Goal: Task Accomplishment & Management: Use online tool/utility

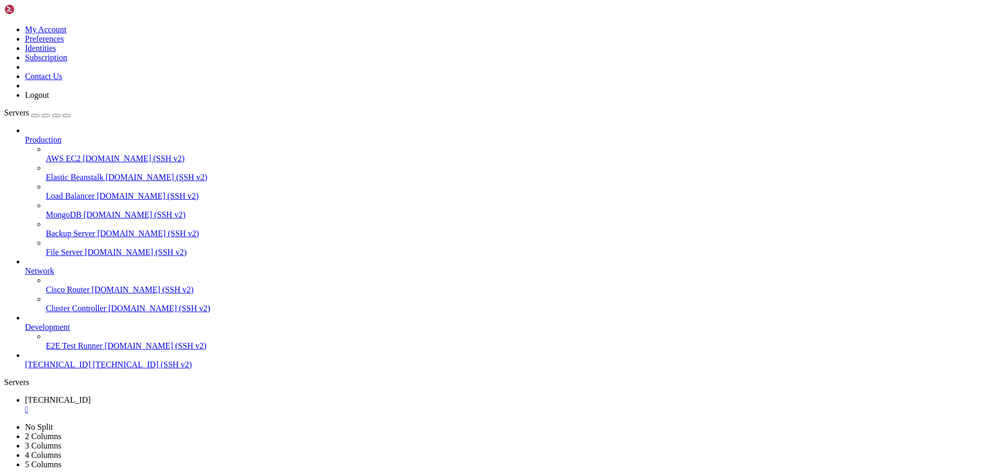
click at [35, 116] on div "button" at bounding box center [35, 116] width 0 height 0
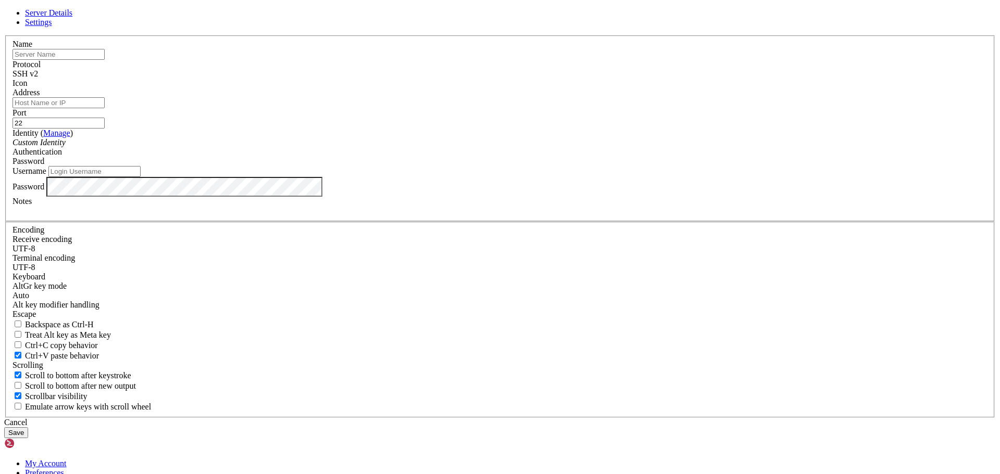
click at [105, 60] on input "text" at bounding box center [58, 54] width 92 height 11
paste input "[TECHNICAL_ID]"
type input "[TECHNICAL_ID]"
click at [105, 108] on input "Address" at bounding box center [58, 102] width 92 height 11
paste input "[TECHNICAL_ID]"
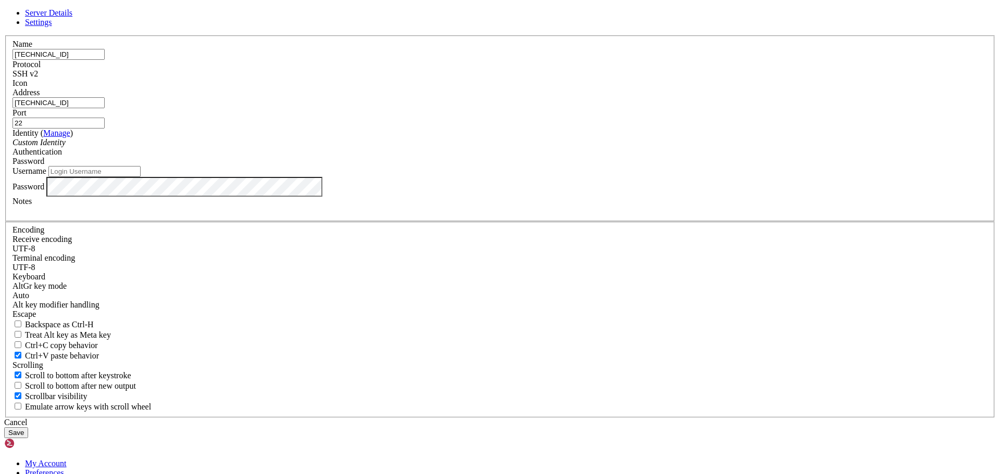
type input "[TECHNICAL_ID]"
click at [66, 147] on icon "Custom Identity" at bounding box center [38, 142] width 53 height 9
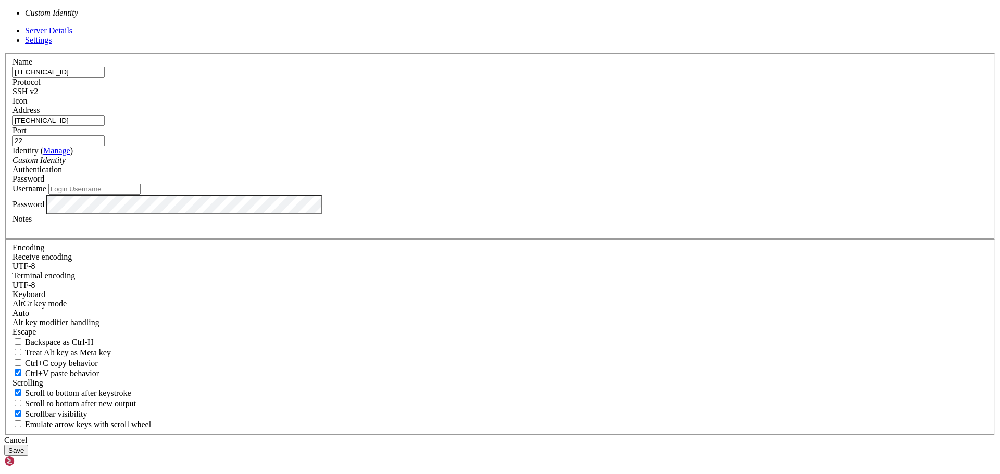
click at [66, 165] on icon "Custom Identity" at bounding box center [38, 160] width 53 height 9
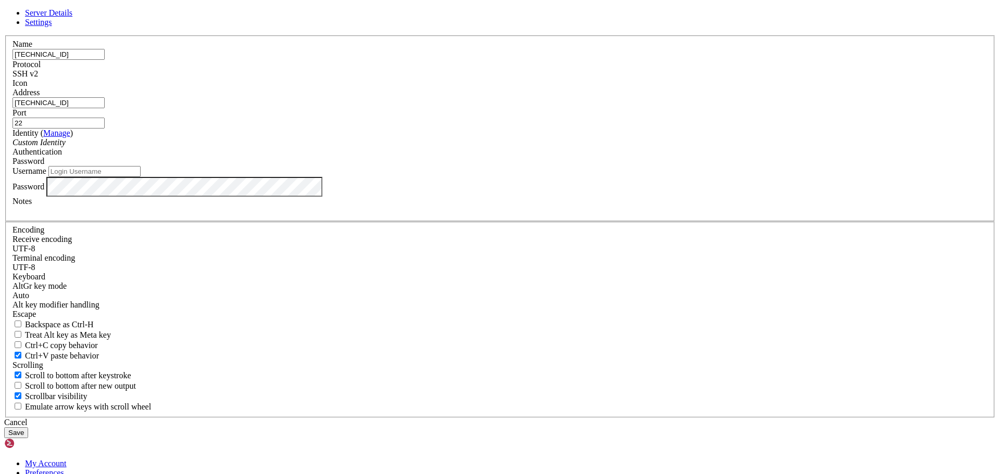
click at [141, 177] on input "Username" at bounding box center [94, 171] width 92 height 11
type input "root"
click at [28, 428] on button "Save" at bounding box center [16, 433] width 24 height 11
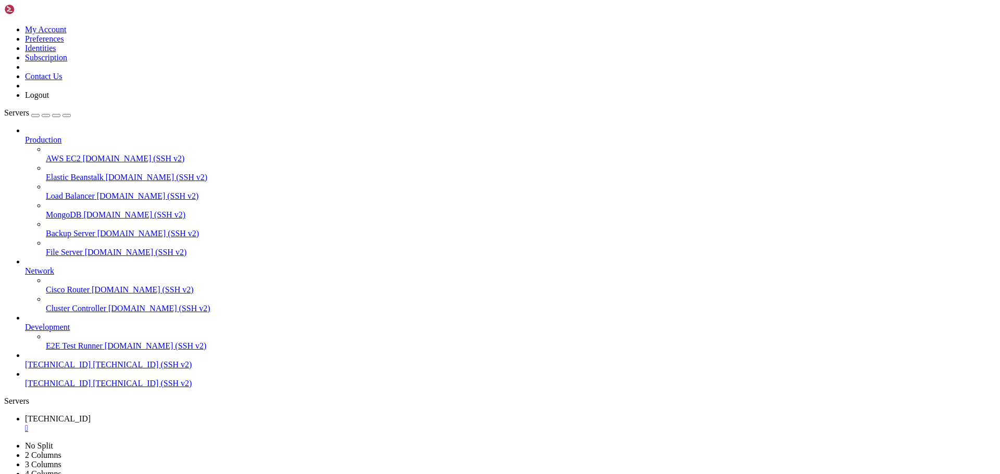
click at [93, 388] on span "[TECHNICAL_ID] (SSH v2)" at bounding box center [142, 383] width 99 height 9
click at [55, 388] on span "[TECHNICAL_ID]" at bounding box center [58, 383] width 66 height 9
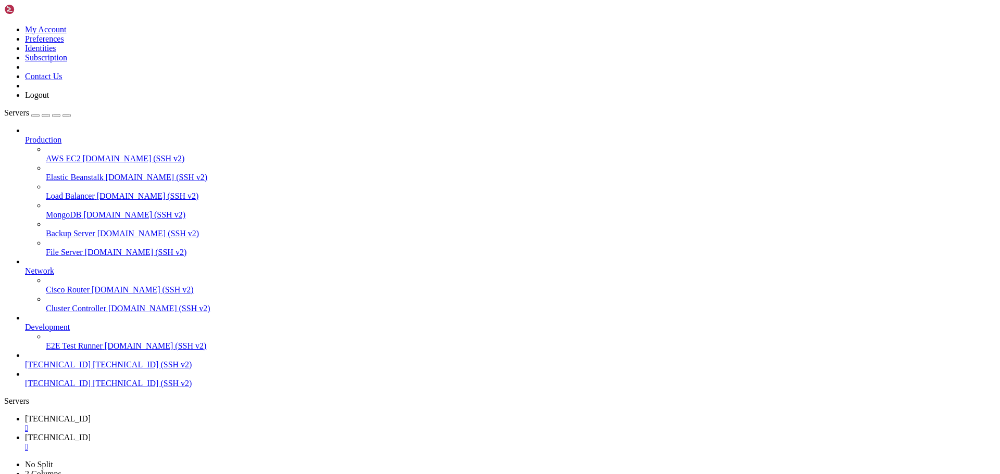
click at [93, 388] on span "[TECHNICAL_ID] (SSH v2)" at bounding box center [142, 383] width 99 height 9
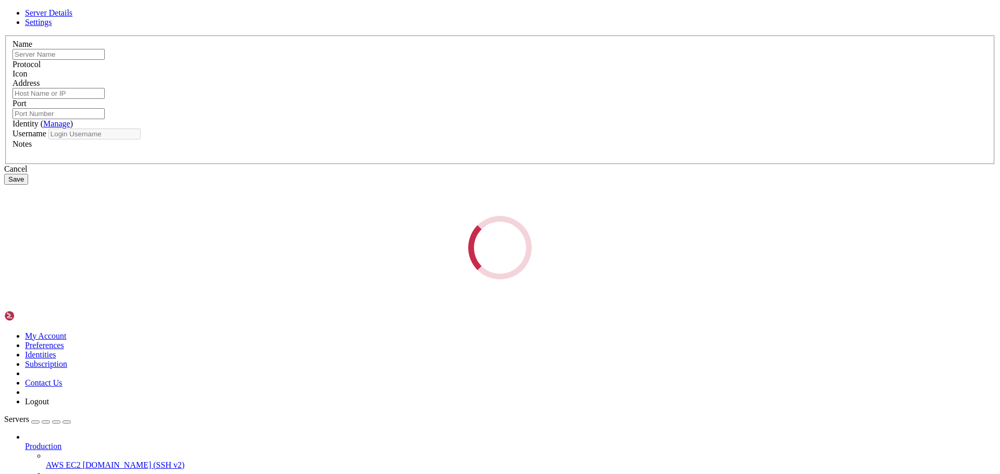
type input "[TECHNICAL_ID]"
type input "22"
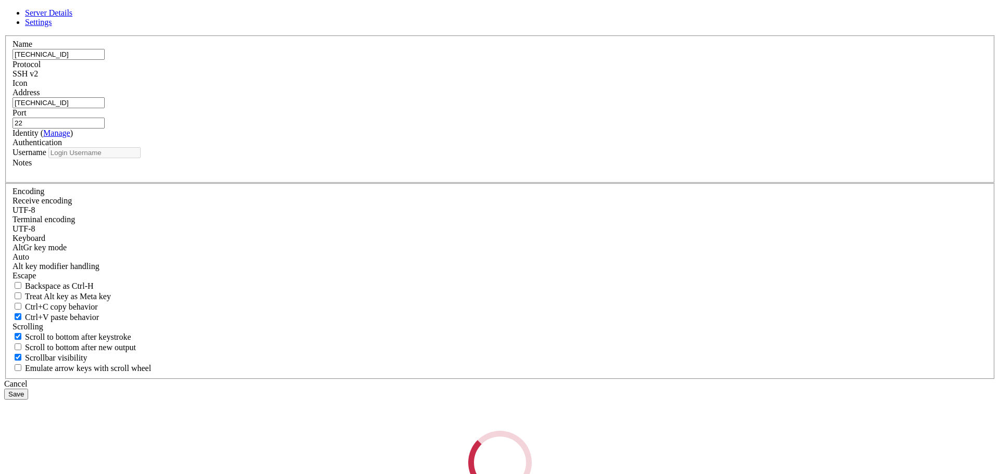
type input "root"
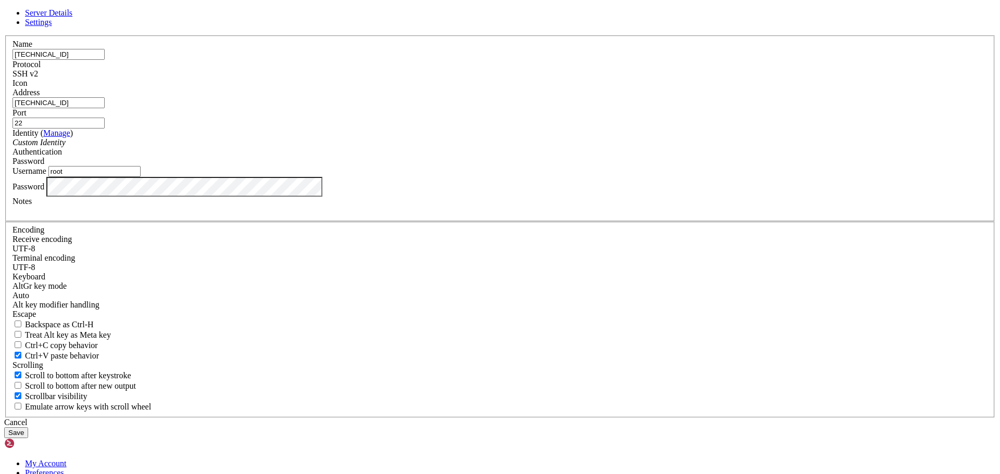
drag, startPoint x: 565, startPoint y: 180, endPoint x: 277, endPoint y: 162, distance: 288.0
click at [384, 170] on fieldset "Name [TECHNICAL_ID] Protocol SSH v2 Icon Address [TECHNICAL_ID] ( )" at bounding box center [500, 128] width 990 height 186
paste input "64619"
type input "64619"
click at [28, 428] on button "Save" at bounding box center [16, 433] width 24 height 11
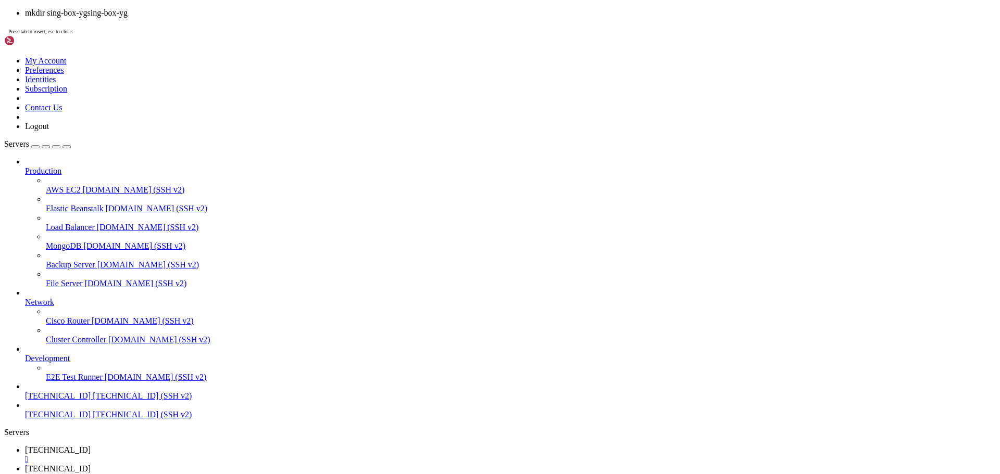
scroll to position [10, 2]
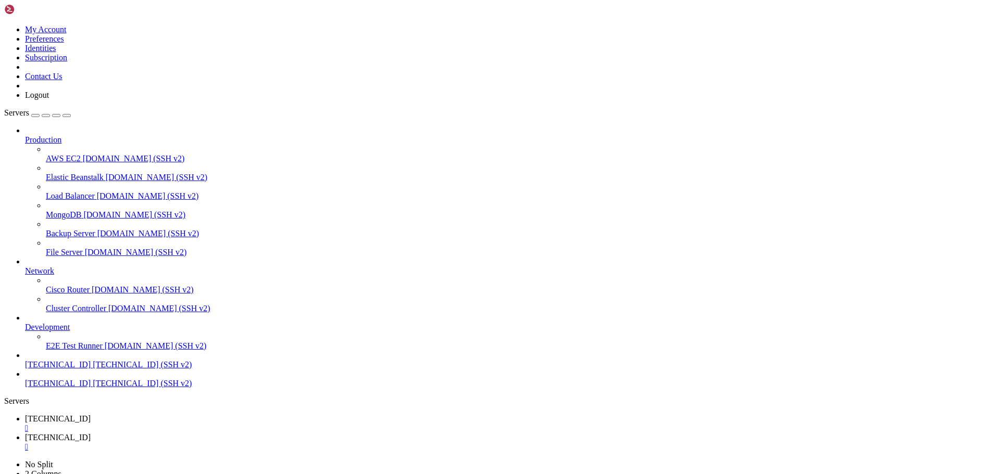
drag, startPoint x: 258, startPoint y: 900, endPoint x: 193, endPoint y: 884, distance: 66.6
